Goal: Use online tool/utility: Utilize a website feature to perform a specific function

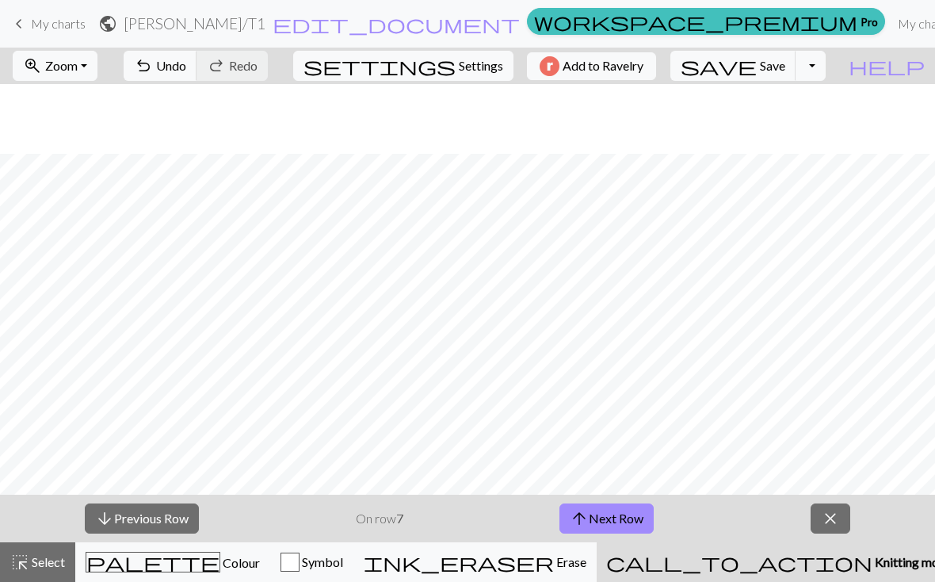
scroll to position [70, 0]
click at [197, 79] on button "undo Undo Undo" at bounding box center [161, 66] width 74 height 30
click at [153, 67] on span "undo" at bounding box center [143, 66] width 19 height 22
click at [439, 68] on span "settings" at bounding box center [380, 66] width 152 height 22
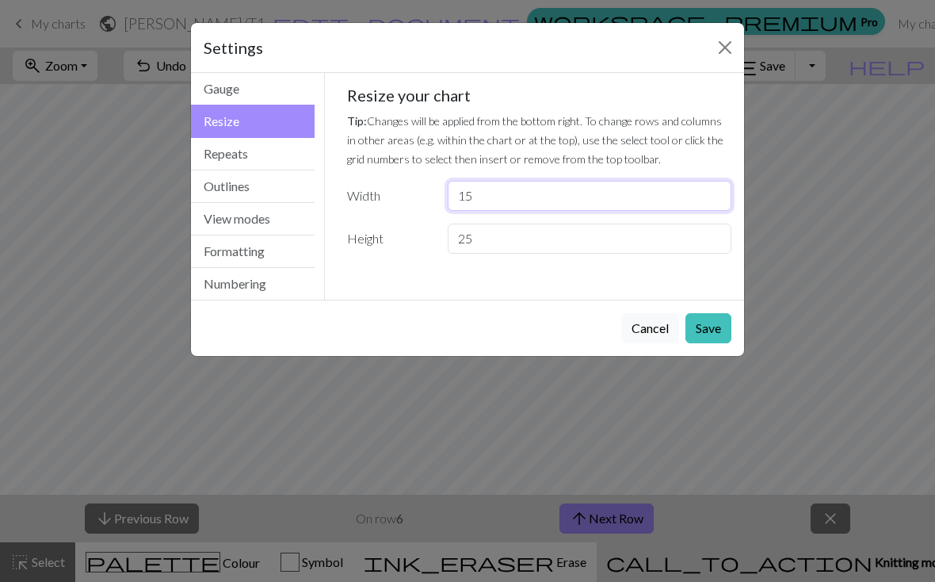
click at [491, 195] on input "15" at bounding box center [590, 196] width 284 height 30
type input "10"
click at [694, 327] on button "Save" at bounding box center [709, 328] width 46 height 30
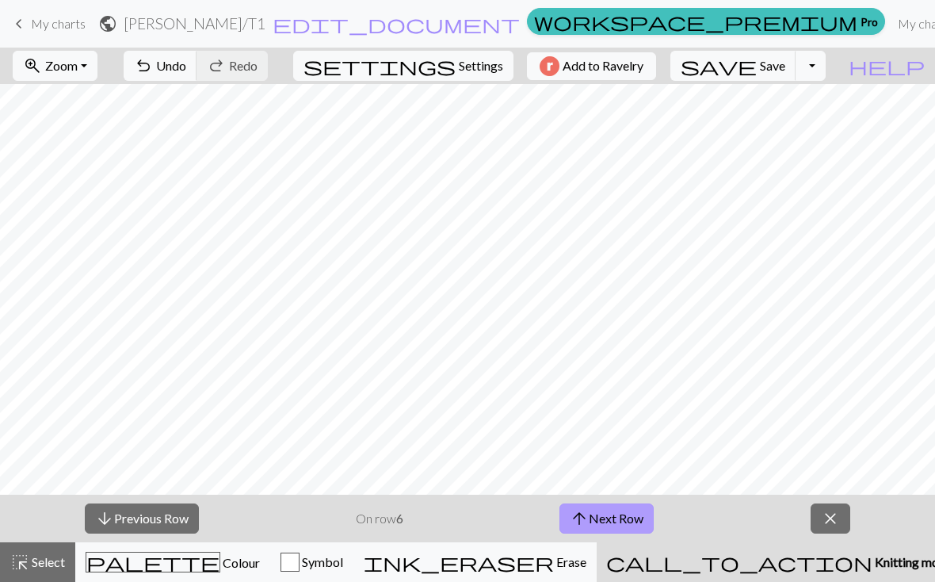
click at [598, 519] on button "arrow_upward Next Row" at bounding box center [607, 518] width 94 height 30
click at [577, 531] on button "arrow_upward Next Row" at bounding box center [607, 518] width 94 height 30
click at [597, 510] on button "arrow_upward Next Row" at bounding box center [607, 518] width 94 height 30
click at [757, 67] on span "save" at bounding box center [719, 66] width 76 height 22
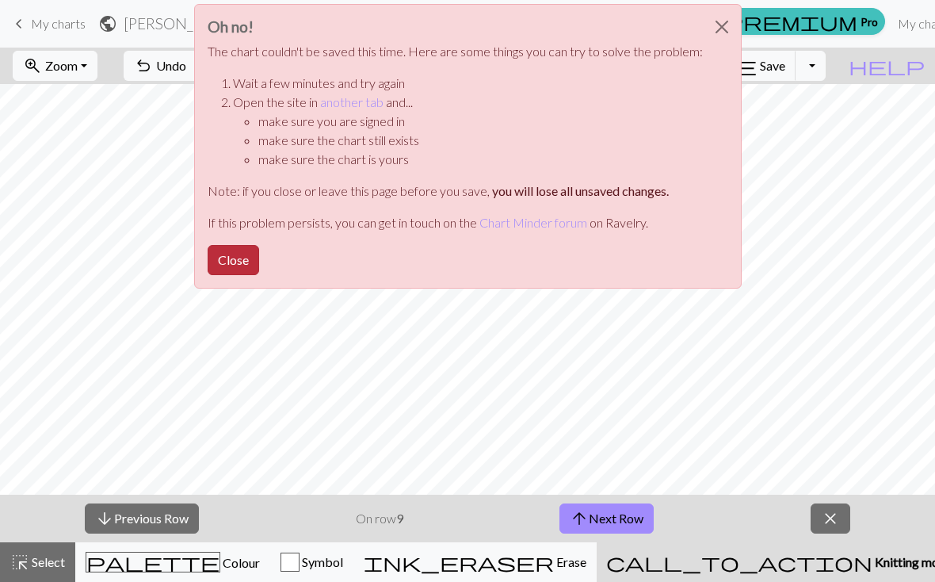
click at [224, 256] on button "Close" at bounding box center [234, 260] width 52 height 30
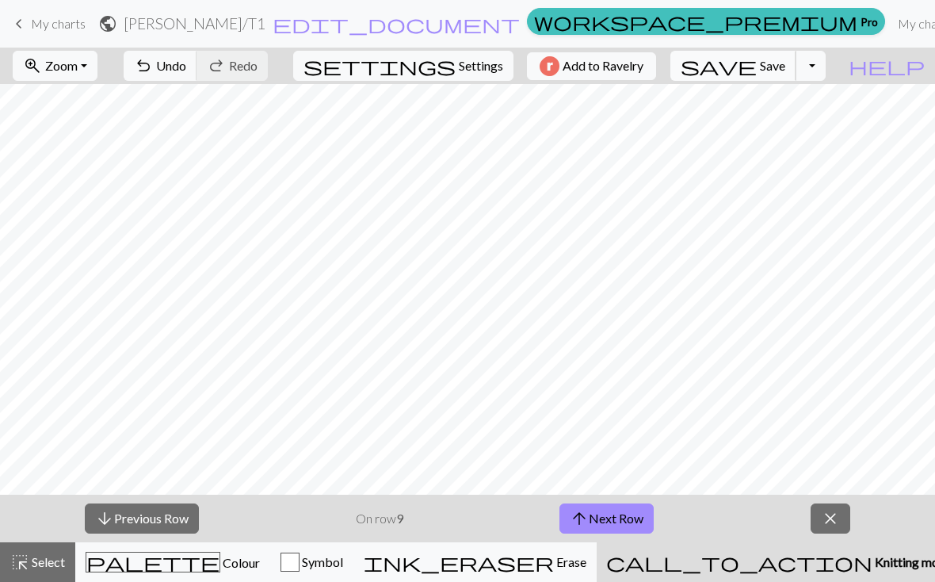
click at [757, 64] on span "save" at bounding box center [719, 66] width 76 height 22
